Goal: Transaction & Acquisition: Purchase product/service

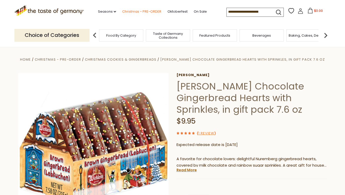
click at [122, 11] on link "Christmas - PRE-ORDER" at bounding box center [141, 12] width 39 height 6
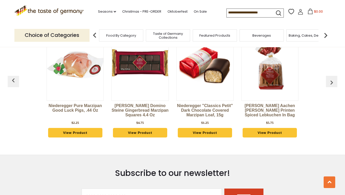
scroll to position [243, 0]
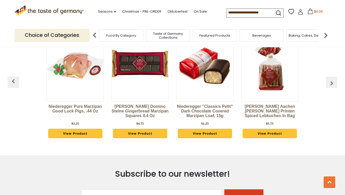
click at [73, 36] on p "Choice of Categories" at bounding box center [51, 35] width 75 height 13
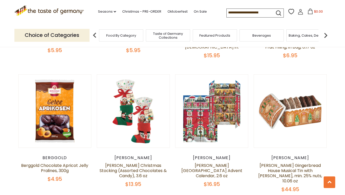
click at [326, 36] on img at bounding box center [326, 35] width 10 height 10
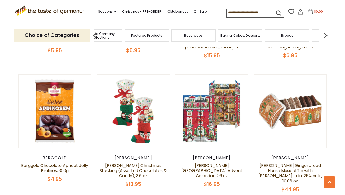
click at [326, 36] on img at bounding box center [326, 35] width 10 height 10
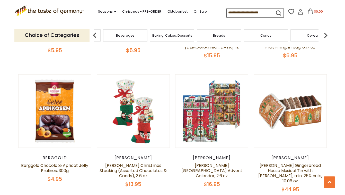
click at [227, 13] on input at bounding box center [248, 12] width 43 height 7
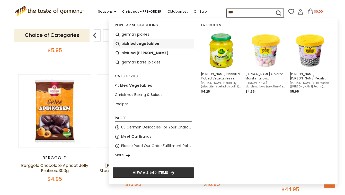
click at [148, 45] on b "kled vegetables" at bounding box center [143, 44] width 32 height 6
type input "**********"
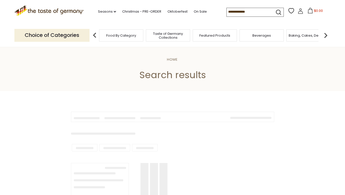
type input "**********"
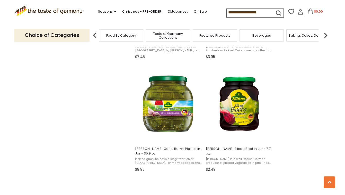
scroll to position [426, 0]
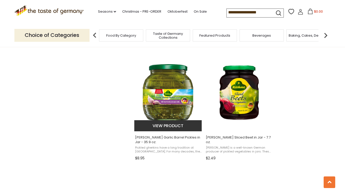
click at [162, 125] on button "View product" at bounding box center [168, 125] width 68 height 11
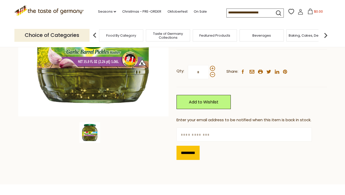
scroll to position [113, 0]
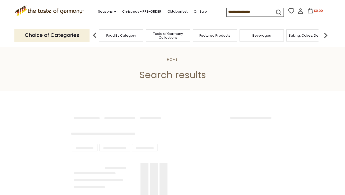
type input "**********"
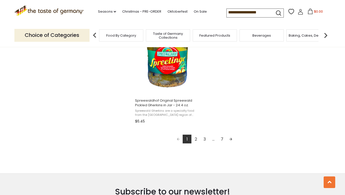
scroll to position [917, 0]
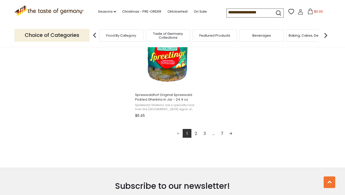
click at [194, 129] on link "2" at bounding box center [195, 133] width 9 height 9
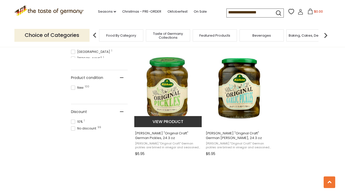
scroll to position [329, 0]
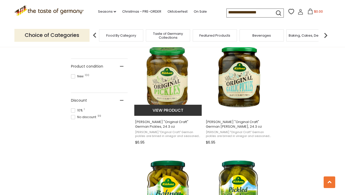
click at [184, 111] on button "View product" at bounding box center [168, 109] width 68 height 11
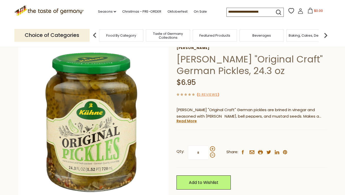
scroll to position [33, 0]
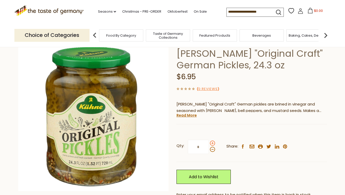
click at [213, 142] on span at bounding box center [212, 142] width 5 height 5
click at [209, 142] on input "*" at bounding box center [198, 146] width 21 height 14
type input "*"
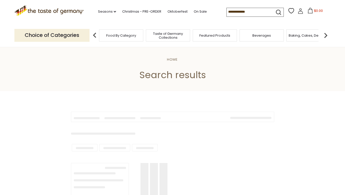
type input "**********"
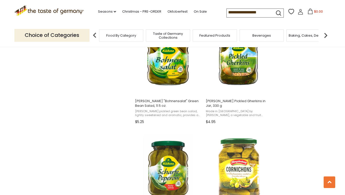
scroll to position [465, 0]
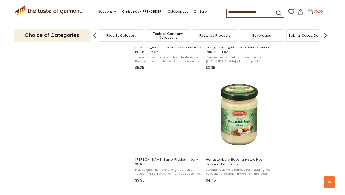
scroll to position [767, 0]
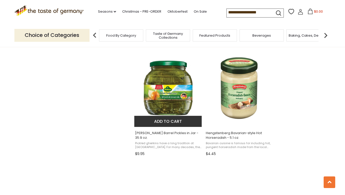
click at [143, 122] on button "Add to cart" at bounding box center [168, 121] width 68 height 11
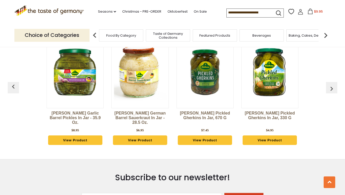
scroll to position [341, 0]
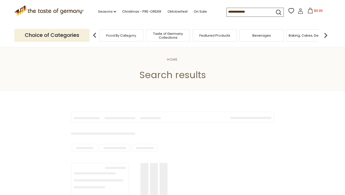
type input "**********"
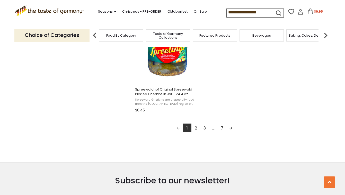
scroll to position [923, 0]
click at [197, 127] on link "2" at bounding box center [195, 127] width 9 height 9
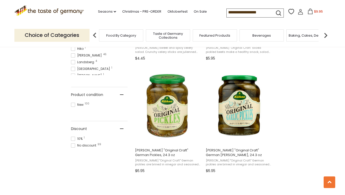
scroll to position [318, 0]
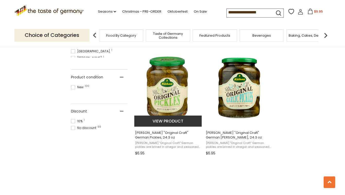
click at [173, 86] on img at bounding box center [168, 88] width 68 height 68
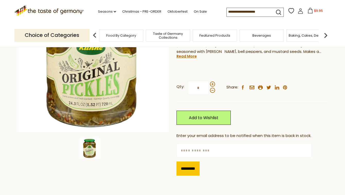
scroll to position [93, 0]
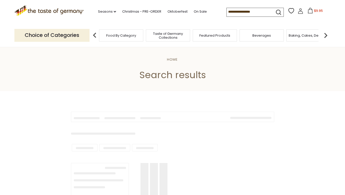
type input "**********"
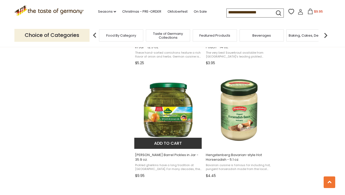
scroll to position [745, 0]
click at [165, 143] on button "Add to cart" at bounding box center [168, 142] width 68 height 11
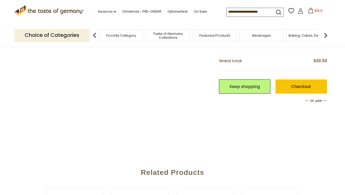
scroll to position [182, 0]
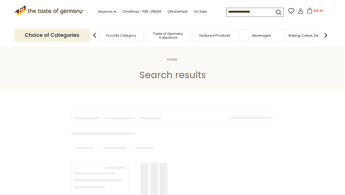
type input "**********"
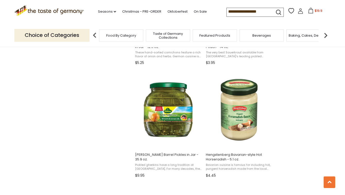
scroll to position [718, 0]
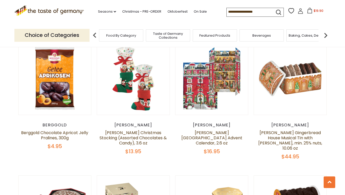
scroll to position [283, 0]
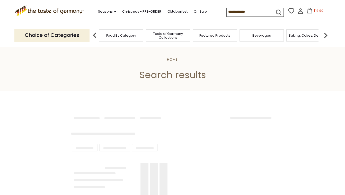
type input "**********"
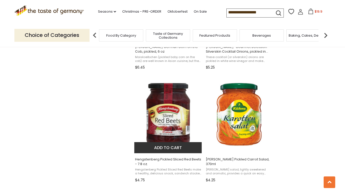
scroll to position [742, 0]
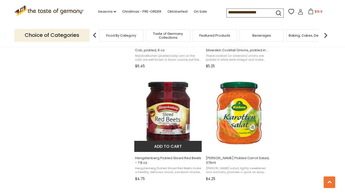
click at [143, 149] on button "Add to cart" at bounding box center [168, 145] width 68 height 11
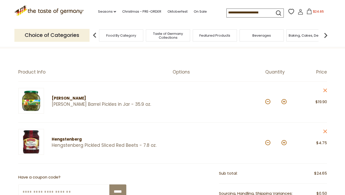
scroll to position [29, 0]
click at [210, 34] on span "Featured Products" at bounding box center [214, 35] width 31 height 4
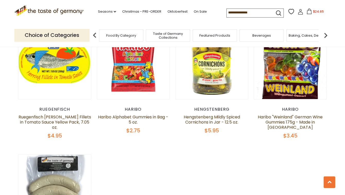
scroll to position [464, 0]
click at [268, 37] on div "Beverages" at bounding box center [262, 35] width 44 height 12
click at [307, 36] on span "Baking, Cakes, Desserts" at bounding box center [309, 35] width 40 height 4
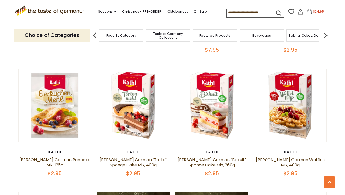
scroll to position [637, 0]
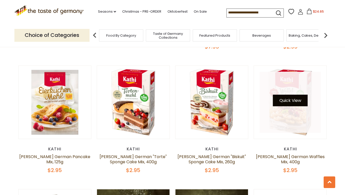
click at [295, 94] on button "Quick View" at bounding box center [290, 100] width 35 height 12
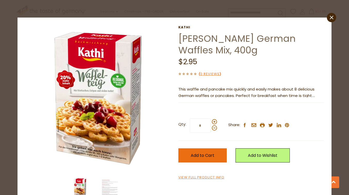
click at [209, 156] on span "Add to Cart" at bounding box center [203, 155] width 24 height 6
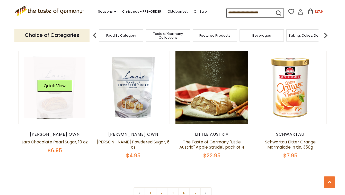
scroll to position [1164, 0]
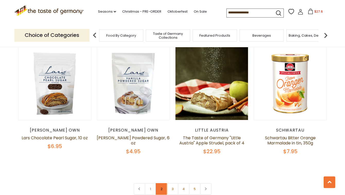
click at [162, 183] on link "2" at bounding box center [162, 189] width 12 height 12
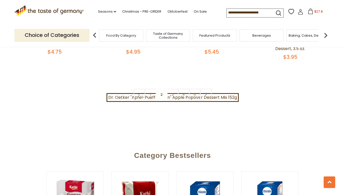
scroll to position [1253, 0]
click at [173, 88] on link "3" at bounding box center [173, 94] width 12 height 12
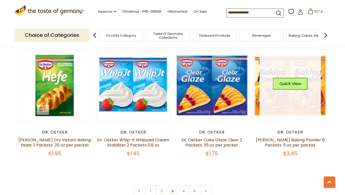
scroll to position [1160, 0]
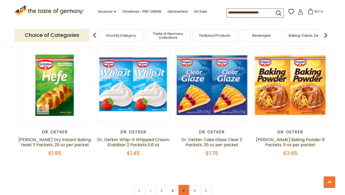
click at [182, 184] on link "4" at bounding box center [184, 190] width 12 height 12
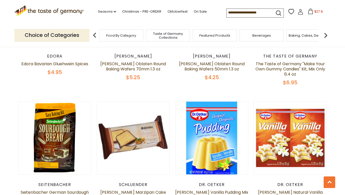
scroll to position [346, 0]
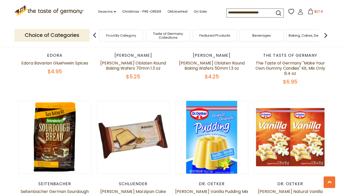
click at [233, 13] on input at bounding box center [248, 12] width 43 height 7
type input "***"
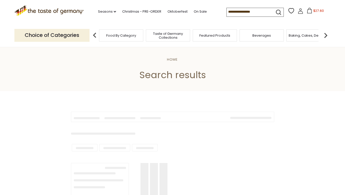
type input "***"
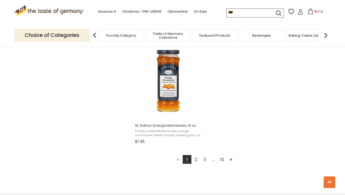
scroll to position [887, 0]
click at [194, 157] on link "2" at bounding box center [195, 158] width 9 height 9
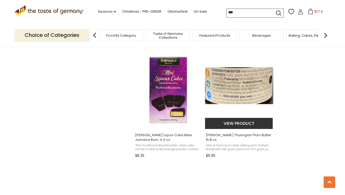
scroll to position [654, 0]
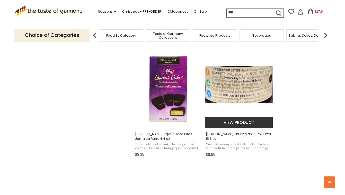
click at [241, 121] on button "View product" at bounding box center [239, 122] width 68 height 11
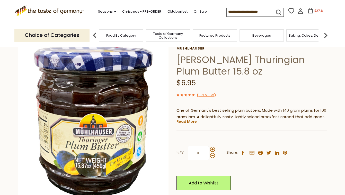
scroll to position [30, 0]
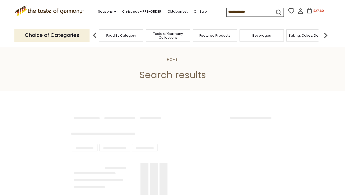
type input "***"
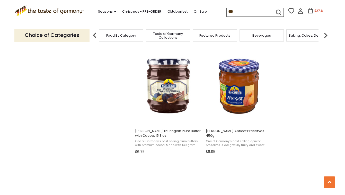
scroll to position [774, 0]
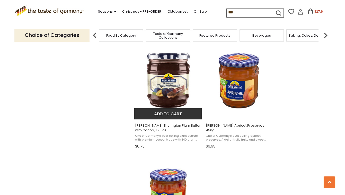
click at [163, 113] on button "Add to cart" at bounding box center [168, 113] width 68 height 11
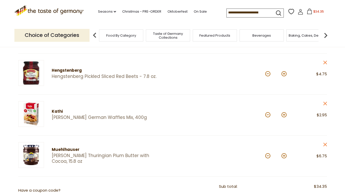
scroll to position [101, 0]
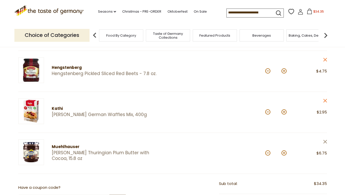
click at [326, 139] on icon "close" at bounding box center [325, 141] width 4 height 4
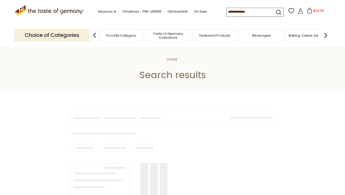
type input "***"
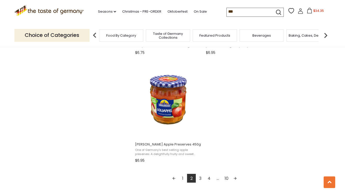
scroll to position [868, 0]
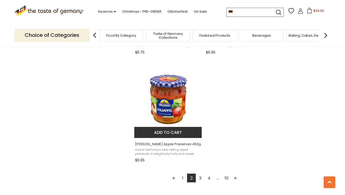
click at [171, 130] on button "Add to cart" at bounding box center [168, 132] width 68 height 11
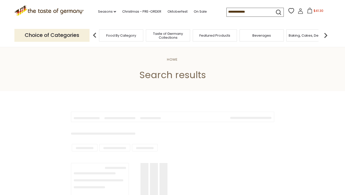
type input "***"
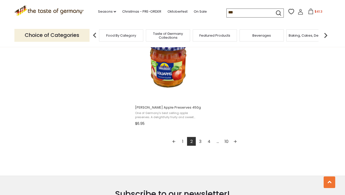
scroll to position [905, 0]
click at [200, 141] on link "3" at bounding box center [200, 140] width 9 height 9
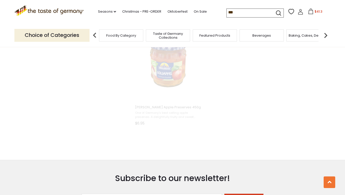
scroll to position [481, 0]
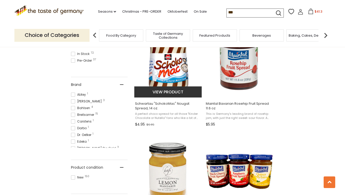
scroll to position [236, 0]
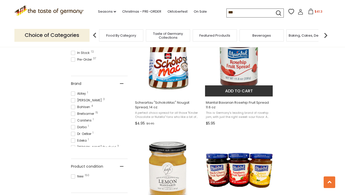
click at [241, 89] on button "Add to cart" at bounding box center [239, 90] width 68 height 11
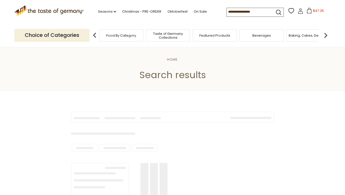
scroll to position [236, 0]
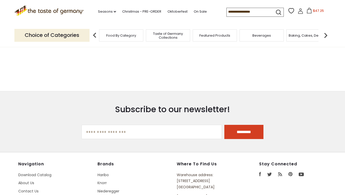
type input "***"
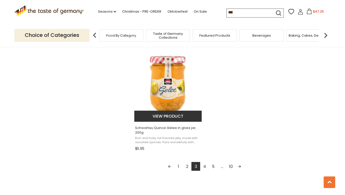
scroll to position [888, 0]
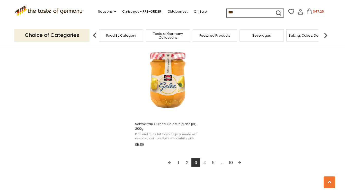
click at [205, 159] on link "4" at bounding box center [204, 162] width 9 height 9
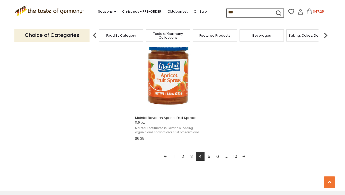
scroll to position [890, 0]
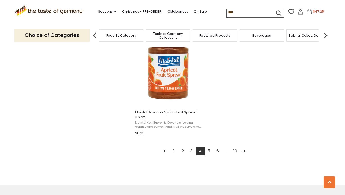
click at [210, 149] on link "5" at bounding box center [209, 150] width 9 height 9
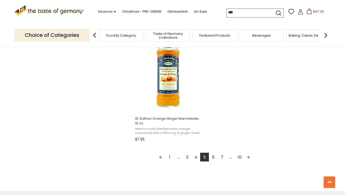
scroll to position [894, 0]
click at [213, 153] on link "6" at bounding box center [213, 156] width 9 height 9
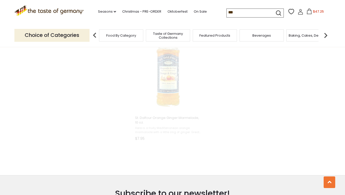
scroll to position [415, 0]
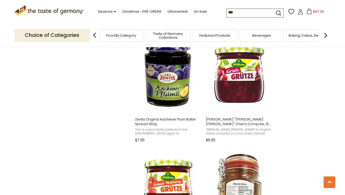
scroll to position [433, 0]
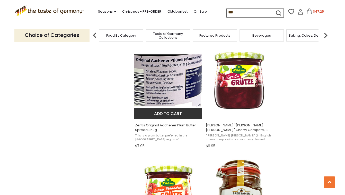
click at [174, 111] on button "Add to cart" at bounding box center [168, 113] width 68 height 11
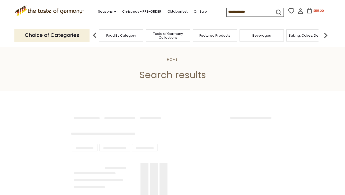
type input "***"
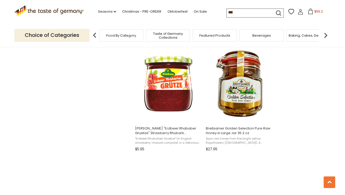
scroll to position [543, 0]
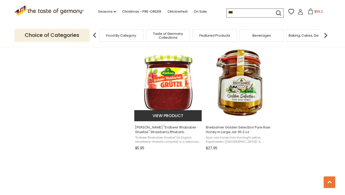
click at [184, 118] on button "View product" at bounding box center [168, 115] width 68 height 11
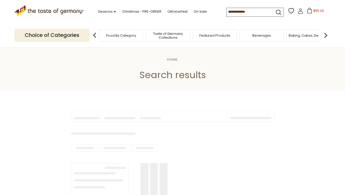
type input "***"
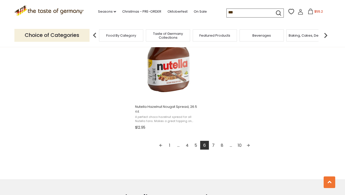
scroll to position [902, 0]
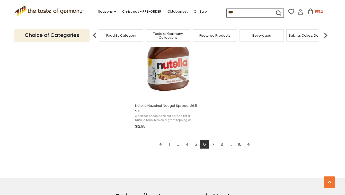
click at [215, 142] on link "7" at bounding box center [213, 143] width 9 height 9
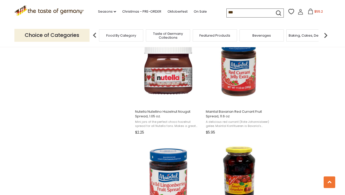
scroll to position [562, 0]
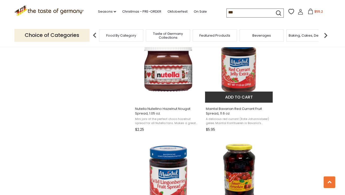
click at [252, 96] on button "Add to cart" at bounding box center [239, 96] width 68 height 11
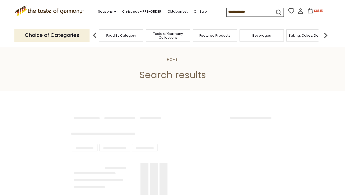
type input "***"
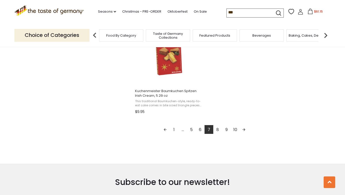
scroll to position [918, 0]
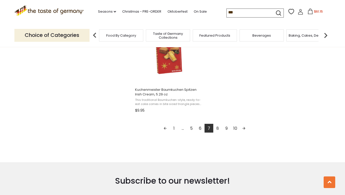
click at [217, 126] on link "8" at bounding box center [217, 128] width 9 height 9
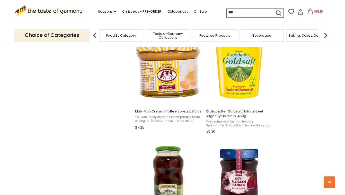
scroll to position [453, 0]
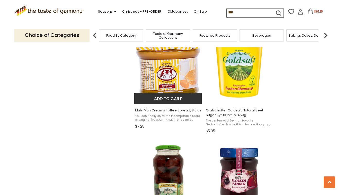
click at [175, 99] on button "Add to cart" at bounding box center [168, 98] width 68 height 11
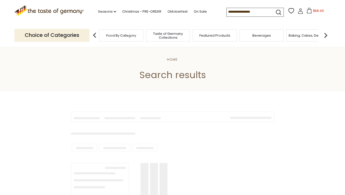
scroll to position [453, 0]
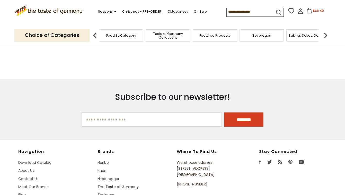
type input "***"
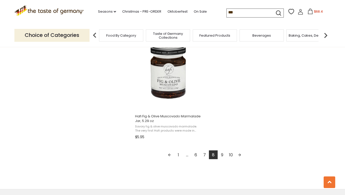
scroll to position [898, 0]
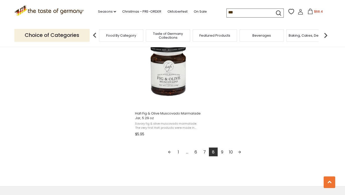
click at [222, 149] on link "9" at bounding box center [222, 151] width 9 height 9
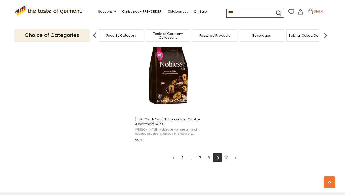
scroll to position [912, 0]
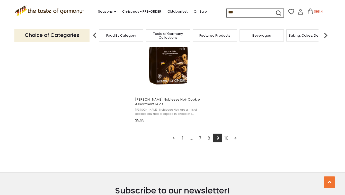
click at [224, 135] on link "10" at bounding box center [226, 137] width 9 height 9
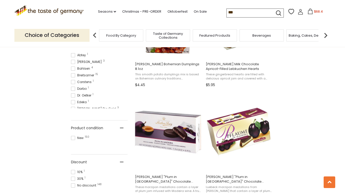
scroll to position [275, 0]
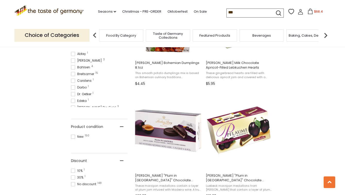
click at [326, 35] on img at bounding box center [326, 35] width 10 height 10
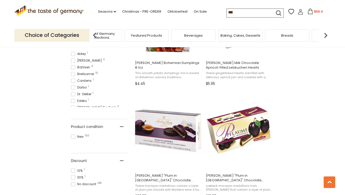
click at [284, 37] on div "Breads" at bounding box center [287, 35] width 44 height 12
click at [307, 12] on icon at bounding box center [310, 11] width 6 height 6
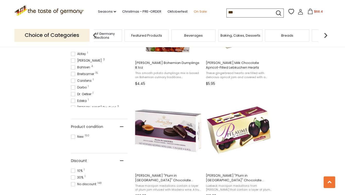
click at [194, 11] on link "On Sale" at bounding box center [200, 12] width 13 height 6
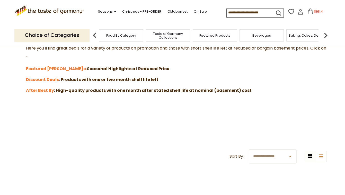
scroll to position [146, 0]
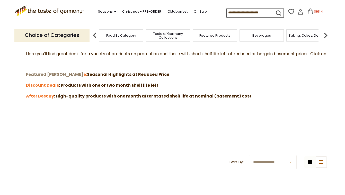
click at [47, 71] on strong "Featured Sal" at bounding box center [54, 74] width 57 height 6
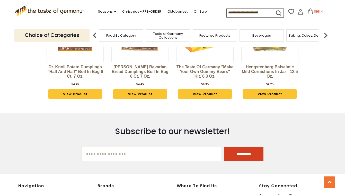
scroll to position [447, 0]
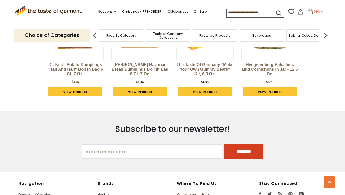
click at [120, 36] on span "Food By Category" at bounding box center [121, 35] width 30 height 4
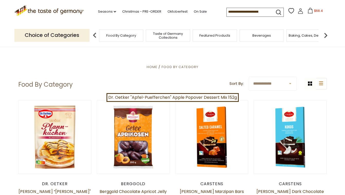
scroll to position [0, 0]
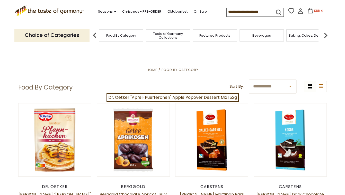
click at [261, 38] on div "Beverages" at bounding box center [262, 35] width 44 height 12
click at [270, 38] on div "Beverages" at bounding box center [262, 35] width 44 height 12
click at [99, 12] on link "Seasons dropdown_arrow" at bounding box center [107, 12] width 18 height 6
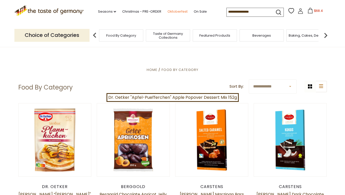
click at [167, 11] on link "Oktoberfest" at bounding box center [177, 12] width 20 height 6
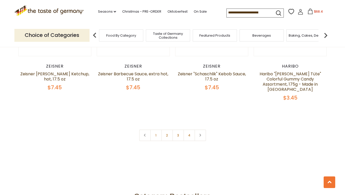
scroll to position [1234, 0]
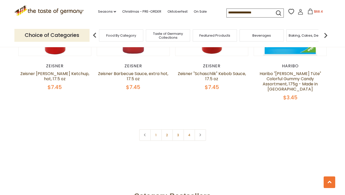
click at [255, 33] on span "Beverages" at bounding box center [261, 35] width 19 height 4
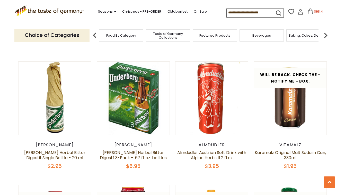
scroll to position [764, 0]
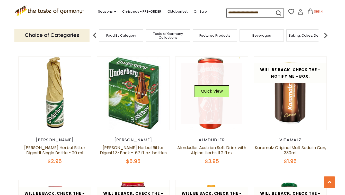
click at [216, 106] on link at bounding box center [211, 93] width 61 height 61
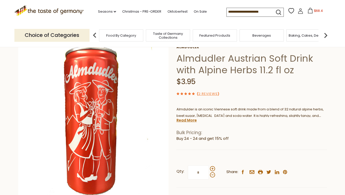
scroll to position [68, 0]
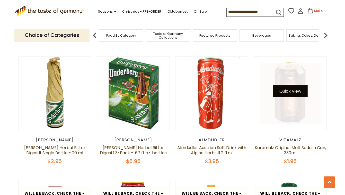
click at [292, 86] on button "Quick View" at bounding box center [290, 91] width 35 height 12
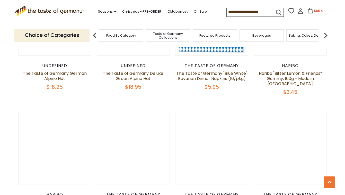
scroll to position [464, 0]
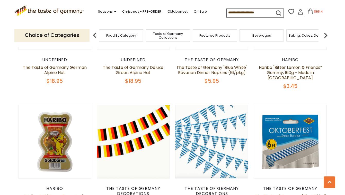
click at [265, 37] on span "Beverages" at bounding box center [261, 35] width 19 height 4
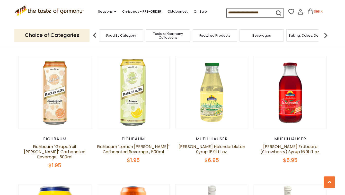
scroll to position [386, 0]
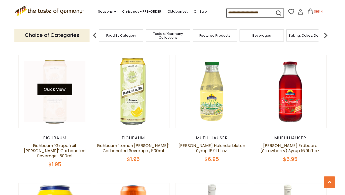
click at [52, 89] on button "Quick View" at bounding box center [54, 89] width 35 height 12
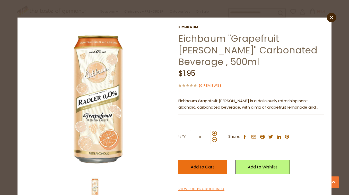
click at [198, 164] on span "Add to Cart" at bounding box center [203, 167] width 24 height 6
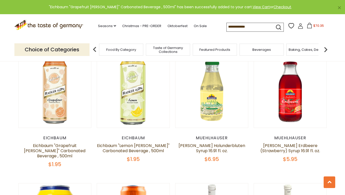
click at [301, 48] on span "Baking, Cakes, Desserts" at bounding box center [309, 50] width 40 height 4
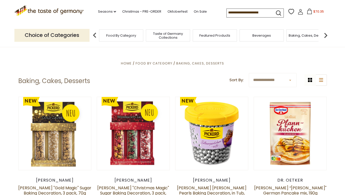
scroll to position [92, 0]
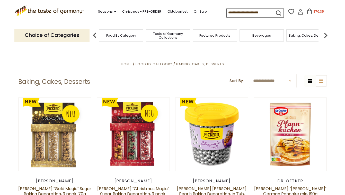
click at [325, 35] on img at bounding box center [326, 35] width 10 height 10
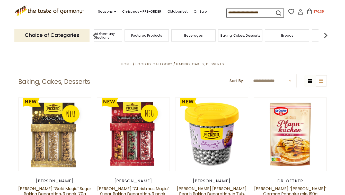
click at [325, 35] on img at bounding box center [326, 35] width 10 height 10
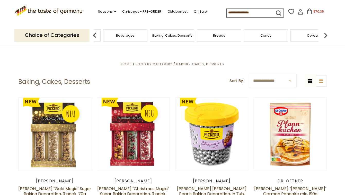
click at [266, 39] on div "Candy" at bounding box center [266, 35] width 44 height 12
click at [266, 35] on span "Candy" at bounding box center [265, 35] width 11 height 4
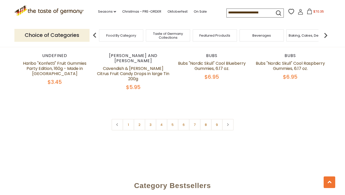
scroll to position [1250, 0]
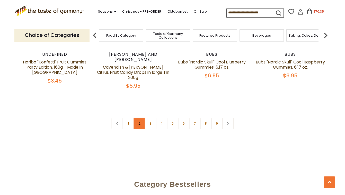
click at [137, 117] on link "2" at bounding box center [140, 123] width 12 height 12
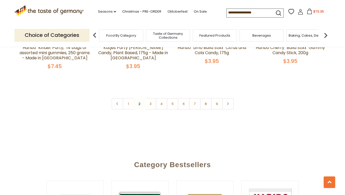
scroll to position [1260, 0]
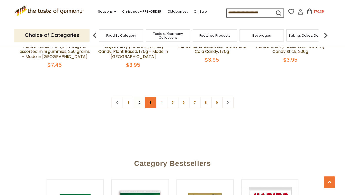
click at [149, 96] on link "3" at bounding box center [151, 102] width 12 height 12
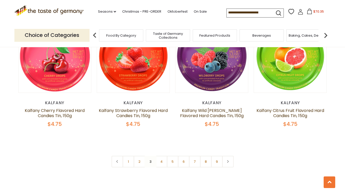
scroll to position [1208, 0]
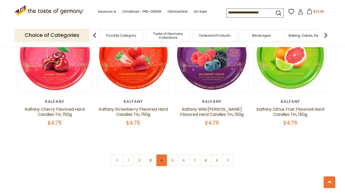
click at [161, 154] on link "4" at bounding box center [162, 160] width 12 height 12
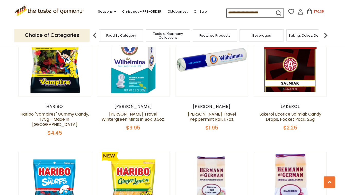
scroll to position [165, 0]
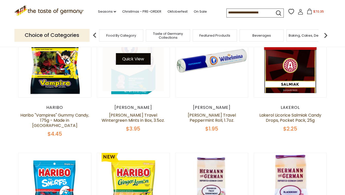
click at [138, 59] on button "Quick View" at bounding box center [133, 59] width 35 height 12
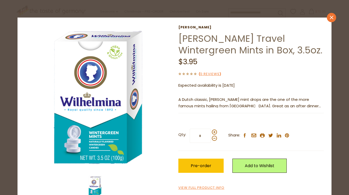
click at [330, 17] on icon "close" at bounding box center [332, 17] width 4 height 4
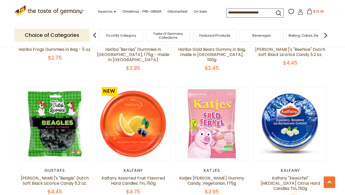
scroll to position [1008, 0]
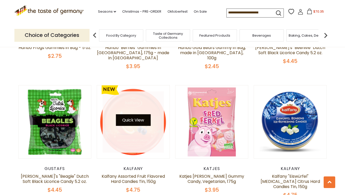
click at [144, 114] on button "Quick View" at bounding box center [133, 120] width 35 height 12
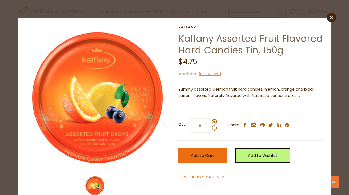
click at [213, 154] on button "Add to Cart" at bounding box center [202, 155] width 48 height 14
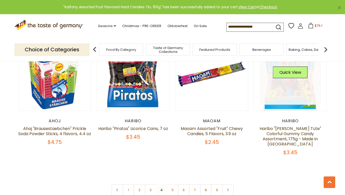
scroll to position [1209, 0]
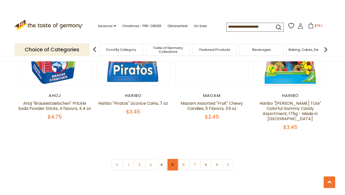
click at [172, 158] on link "5" at bounding box center [173, 164] width 12 height 12
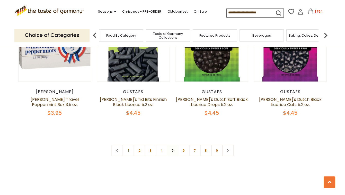
scroll to position [1209, 0]
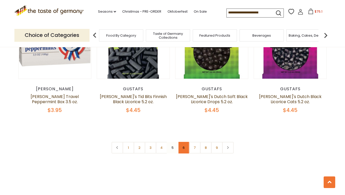
click at [182, 142] on link "6" at bounding box center [184, 148] width 12 height 12
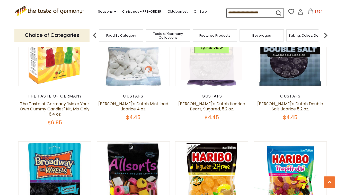
scroll to position [951, 0]
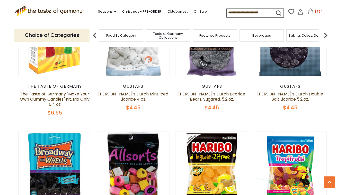
click at [326, 34] on img at bounding box center [326, 35] width 10 height 10
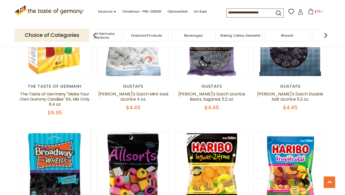
click at [326, 34] on img at bounding box center [326, 35] width 10 height 10
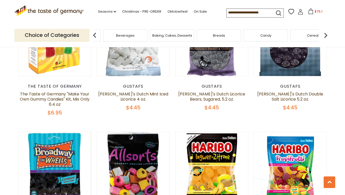
click at [326, 34] on img at bounding box center [326, 35] width 10 height 10
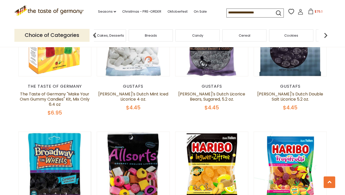
click at [326, 34] on img at bounding box center [326, 35] width 10 height 10
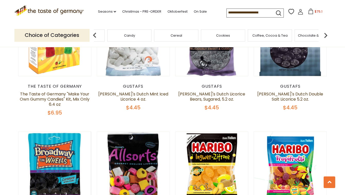
click at [230, 36] on div "Cookies" at bounding box center [223, 35] width 44 height 12
click at [229, 36] on span "Cookies" at bounding box center [223, 35] width 14 height 4
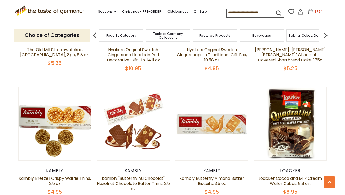
scroll to position [743, 0]
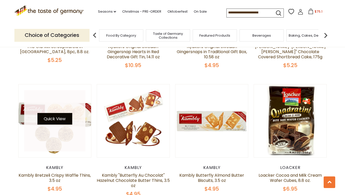
click at [62, 113] on button "Quick View" at bounding box center [54, 119] width 35 height 12
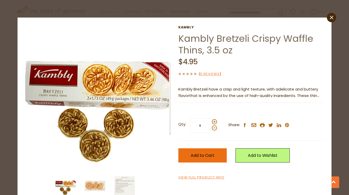
click at [200, 155] on span "Add to Cart" at bounding box center [203, 155] width 24 height 6
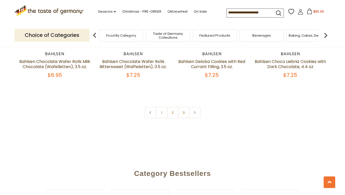
scroll to position [1235, 0]
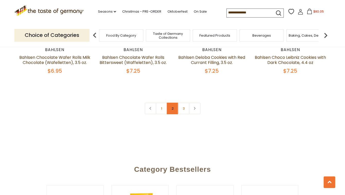
click at [173, 106] on link "2" at bounding box center [173, 108] width 12 height 12
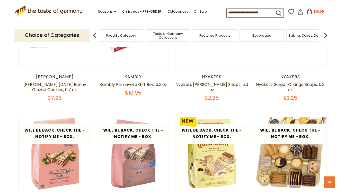
scroll to position [694, 0]
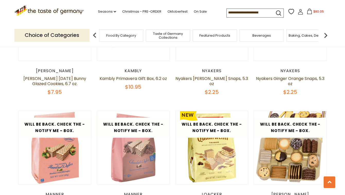
click at [324, 35] on img at bounding box center [326, 35] width 10 height 10
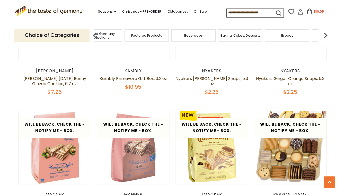
click at [324, 35] on img at bounding box center [326, 35] width 10 height 10
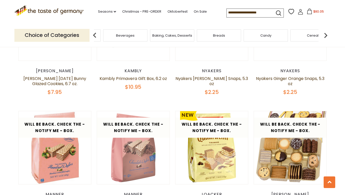
click at [324, 35] on img at bounding box center [326, 35] width 10 height 10
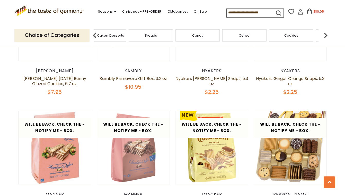
click at [324, 35] on img at bounding box center [326, 35] width 10 height 10
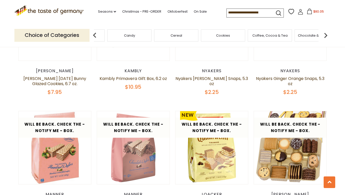
click at [276, 38] on div "Coffee, Cocoa & Tea" at bounding box center [270, 35] width 44 height 12
click at [271, 34] on span "Coffee, Cocoa & Tea" at bounding box center [269, 35] width 35 height 4
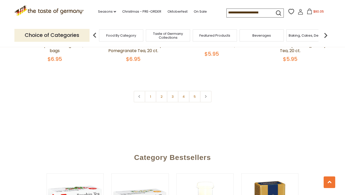
scroll to position [1239, 0]
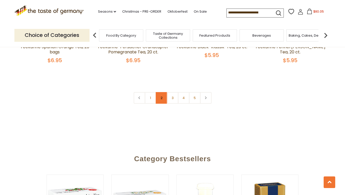
click at [160, 94] on link "2" at bounding box center [162, 98] width 12 height 12
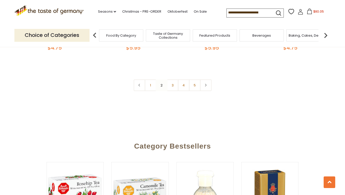
scroll to position [1239, 0]
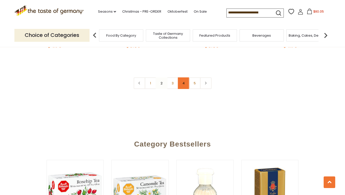
drag, startPoint x: 172, startPoint y: 94, endPoint x: 179, endPoint y: 87, distance: 9.8
click at [172, 89] on link "3" at bounding box center [173, 83] width 12 height 12
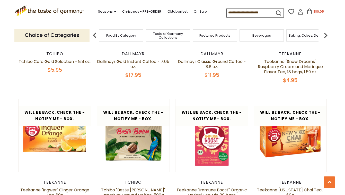
scroll to position [851, 0]
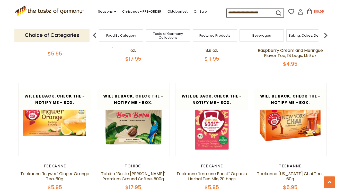
click at [325, 35] on img at bounding box center [326, 35] width 10 height 10
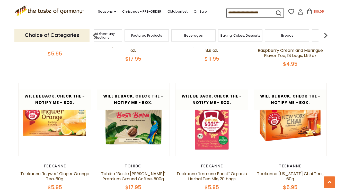
click at [325, 35] on img at bounding box center [326, 35] width 10 height 10
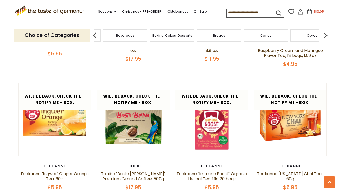
click at [325, 35] on img at bounding box center [326, 35] width 10 height 10
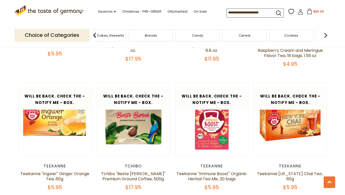
click at [325, 35] on img at bounding box center [326, 35] width 10 height 10
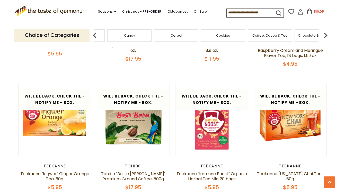
click at [325, 35] on img at bounding box center [326, 35] width 10 height 10
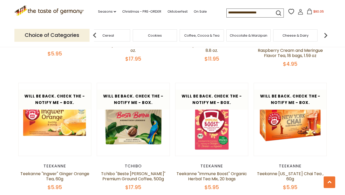
click at [252, 36] on span "Chocolate & Marzipan" at bounding box center [249, 35] width 38 height 4
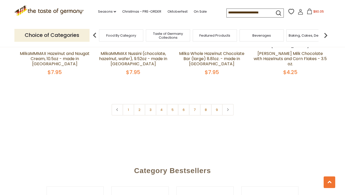
scroll to position [1268, 0]
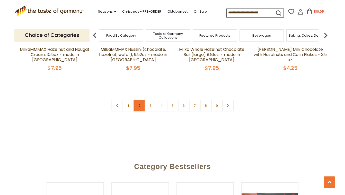
click at [143, 100] on link "2" at bounding box center [140, 106] width 12 height 12
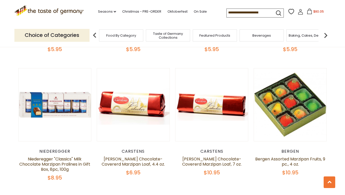
scroll to position [379, 0]
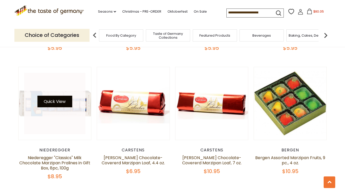
click at [60, 99] on button "Quick View" at bounding box center [54, 101] width 35 height 12
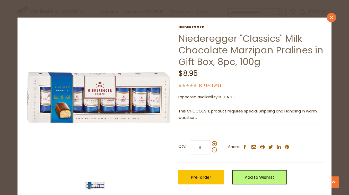
click at [330, 16] on icon at bounding box center [332, 18] width 4 height 4
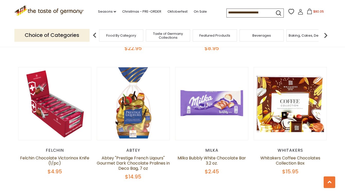
scroll to position [894, 0]
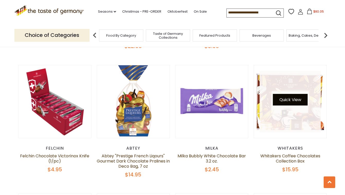
click at [290, 99] on button "Quick View" at bounding box center [290, 100] width 35 height 12
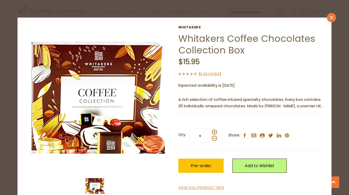
click at [330, 18] on icon "close" at bounding box center [332, 17] width 4 height 4
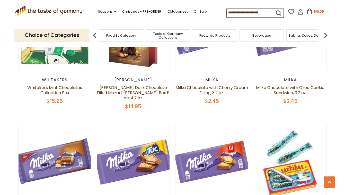
scroll to position [1101, 0]
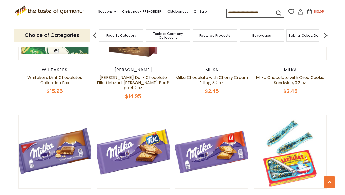
click at [324, 36] on img at bounding box center [326, 35] width 10 height 10
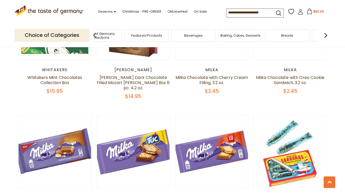
click at [324, 36] on img at bounding box center [326, 35] width 10 height 10
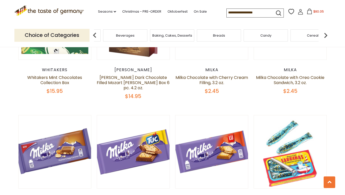
click at [324, 36] on img at bounding box center [326, 35] width 10 height 10
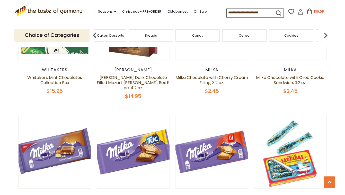
click at [152, 34] on span "Breads" at bounding box center [151, 35] width 12 height 4
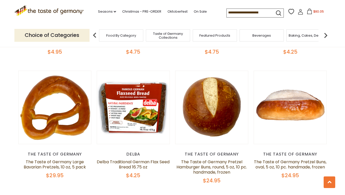
scroll to position [492, 0]
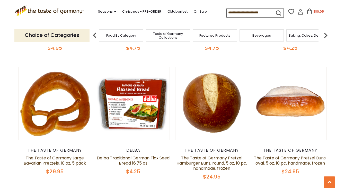
click at [324, 36] on img at bounding box center [326, 35] width 10 height 10
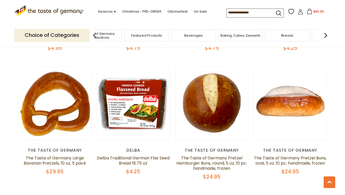
click at [324, 36] on img at bounding box center [326, 35] width 10 height 10
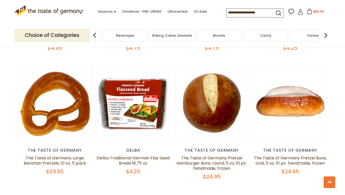
click at [324, 36] on img at bounding box center [326, 35] width 10 height 10
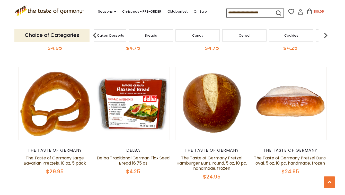
click at [324, 36] on img at bounding box center [326, 35] width 10 height 10
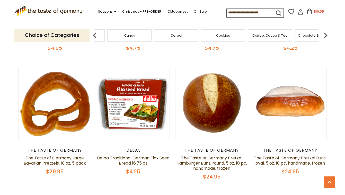
click at [324, 36] on img at bounding box center [326, 35] width 10 height 10
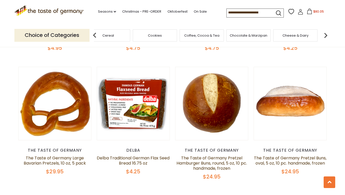
click at [324, 36] on img at bounding box center [326, 35] width 10 height 10
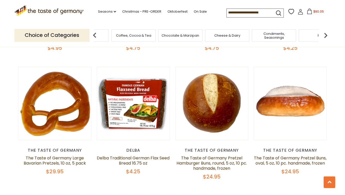
click at [324, 36] on img at bounding box center [326, 35] width 10 height 10
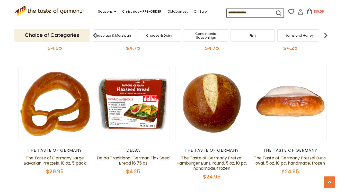
click at [208, 33] on span "Condiments, Seasonings" at bounding box center [205, 36] width 41 height 8
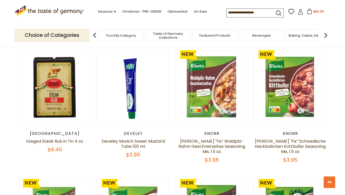
scroll to position [518, 0]
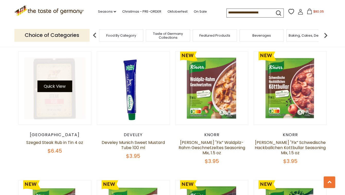
click at [56, 81] on button "Quick View" at bounding box center [54, 86] width 35 height 12
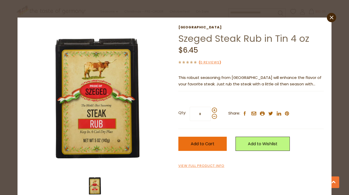
click at [197, 145] on span "Add to Cart" at bounding box center [203, 143] width 24 height 6
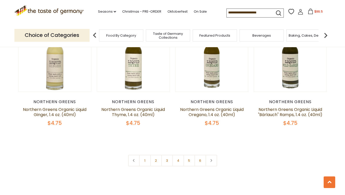
scroll to position [1188, 0]
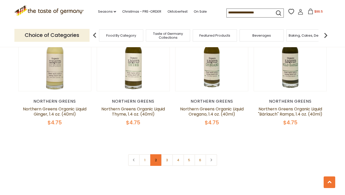
click at [156, 154] on link "2" at bounding box center [156, 160] width 12 height 12
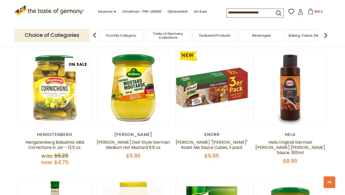
scroll to position [261, 0]
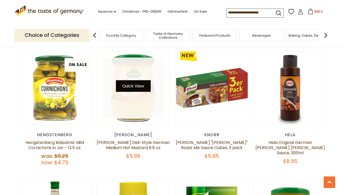
click at [139, 86] on button "Quick View" at bounding box center [133, 86] width 35 height 12
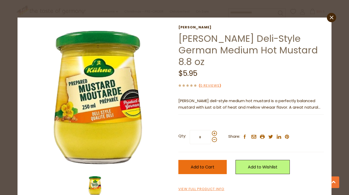
click at [208, 164] on span "Add to Cart" at bounding box center [203, 167] width 24 height 6
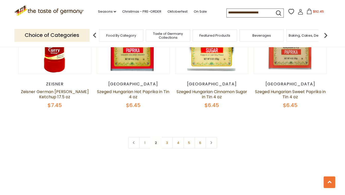
scroll to position [1212, 0]
click at [168, 136] on link "3" at bounding box center [167, 142] width 12 height 12
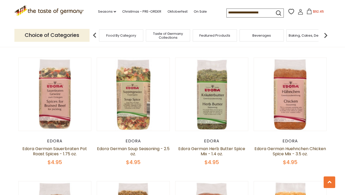
scroll to position [514, 0]
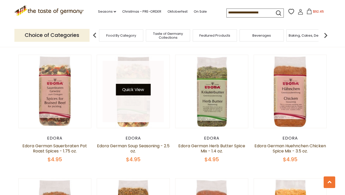
click at [139, 90] on button "Quick View" at bounding box center [133, 90] width 35 height 12
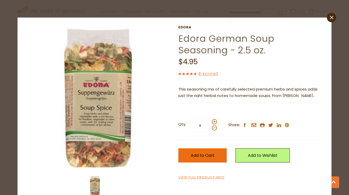
click at [192, 153] on span "Add to Cart" at bounding box center [203, 155] width 24 height 6
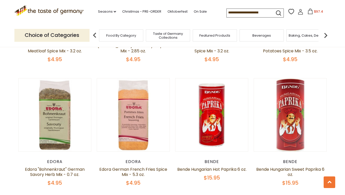
scroll to position [748, 0]
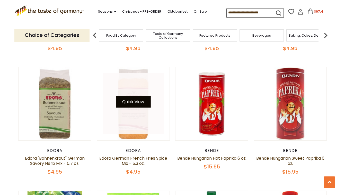
click at [140, 103] on button "Quick View" at bounding box center [133, 102] width 35 height 12
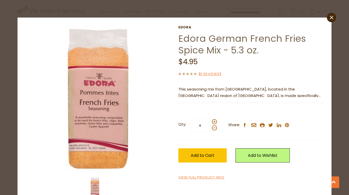
click at [216, 118] on link "Fritten Sauce." at bounding box center [203, 120] width 26 height 5
click at [330, 18] on icon at bounding box center [332, 18] width 4 height 4
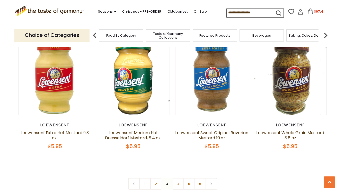
scroll to position [1150, 0]
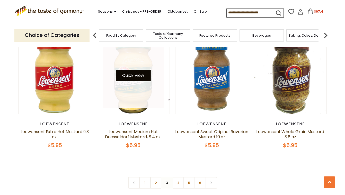
click at [141, 76] on button "Quick View" at bounding box center [133, 75] width 35 height 12
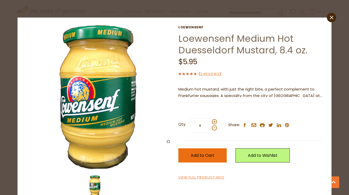
click at [210, 155] on span "Add to Cart" at bounding box center [203, 155] width 24 height 6
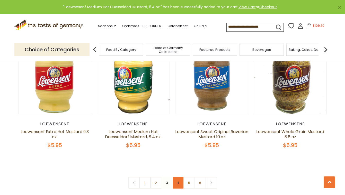
click at [176, 182] on link "4" at bounding box center [178, 183] width 12 height 12
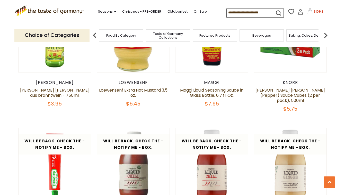
scroll to position [571, 0]
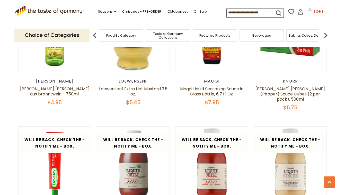
click at [327, 36] on img at bounding box center [326, 35] width 10 height 10
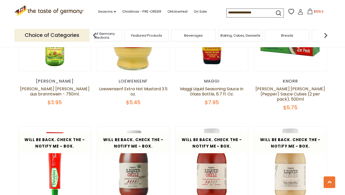
click at [327, 36] on img at bounding box center [326, 35] width 10 height 10
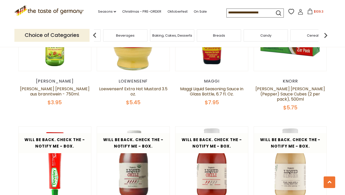
click at [327, 36] on img at bounding box center [326, 35] width 10 height 10
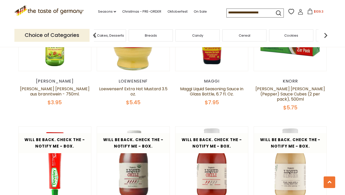
click at [327, 36] on img at bounding box center [326, 35] width 10 height 10
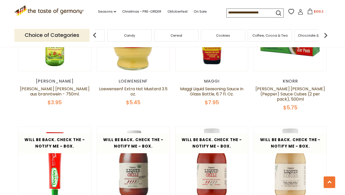
click at [327, 36] on img at bounding box center [326, 35] width 10 height 10
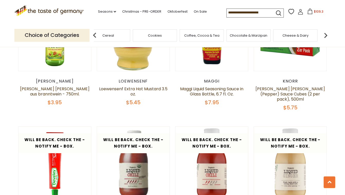
click at [327, 36] on img at bounding box center [326, 35] width 10 height 10
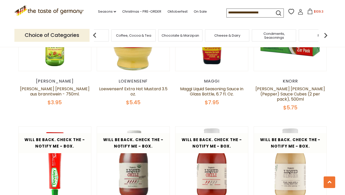
click at [327, 36] on img at bounding box center [326, 35] width 10 height 10
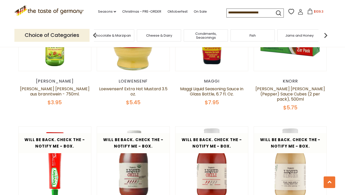
click at [327, 36] on img at bounding box center [326, 35] width 10 height 10
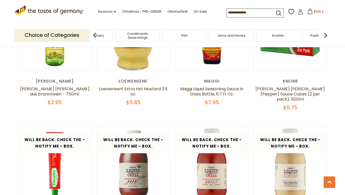
click at [327, 36] on img at bounding box center [326, 35] width 10 height 10
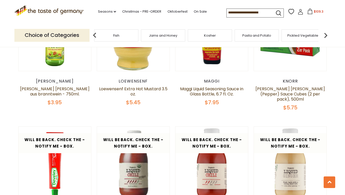
click at [327, 36] on img at bounding box center [326, 35] width 10 height 10
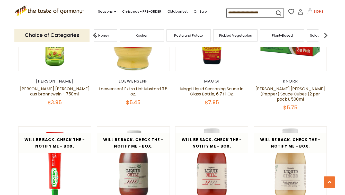
click at [325, 36] on img at bounding box center [326, 35] width 10 height 10
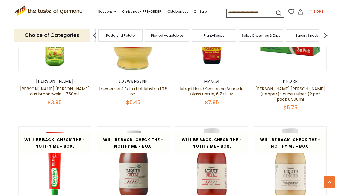
click at [269, 34] on span "Salad Dressings & Dips" at bounding box center [261, 35] width 38 height 4
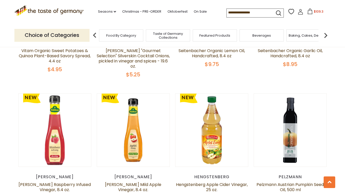
scroll to position [386, 0]
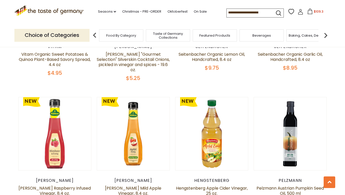
click at [314, 13] on span "$109.3" at bounding box center [319, 11] width 10 height 4
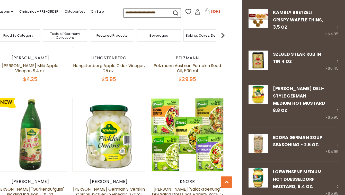
scroll to position [516, 0]
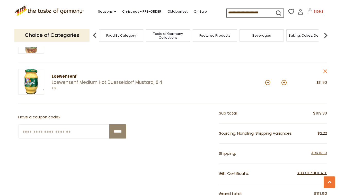
scroll to position [664, 0]
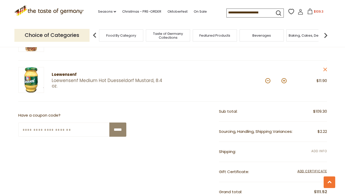
click at [318, 148] on span "Add Info" at bounding box center [318, 150] width 15 height 4
select select "**"
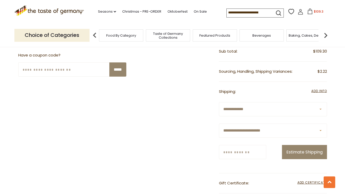
scroll to position [725, 0]
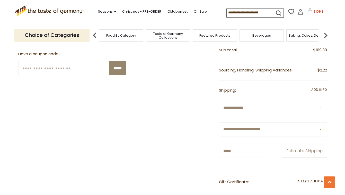
type input "*****"
click at [316, 157] on button "Estimate Shipping" at bounding box center [304, 150] width 45 height 14
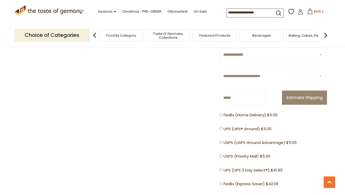
scroll to position [800, 0]
